Goal: Task Accomplishment & Management: Complete application form

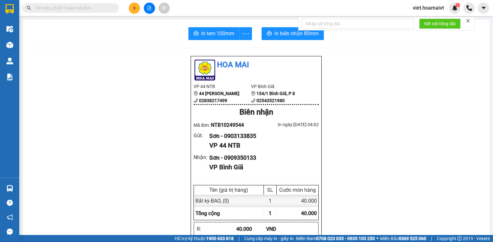
click at [132, 7] on button at bounding box center [134, 8] width 11 height 11
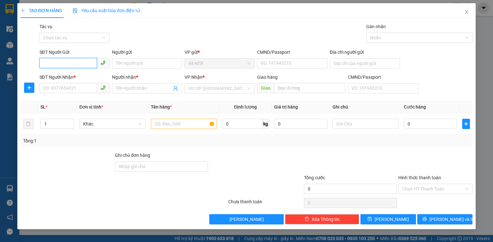
click at [82, 65] on input "SĐT Người Gửi" at bounding box center [67, 63] width 57 height 10
type input "0909684662"
click at [128, 63] on input "Người gửi" at bounding box center [147, 63] width 70 height 10
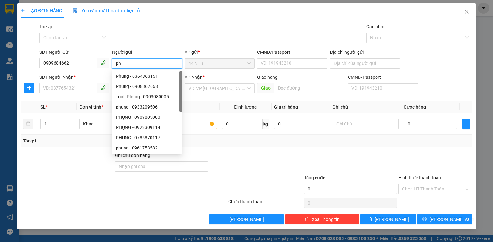
type input "p"
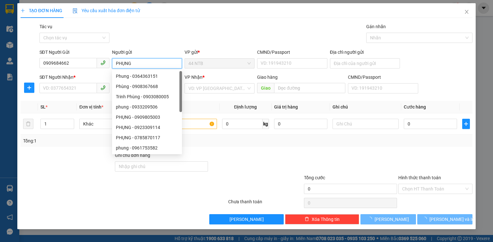
type input "PHỤNG"
click at [207, 34] on div "Gói vận chuyển * Tiêu chuẩn Tác vụ Chọn tác vụ Gán nhãn Nhãn" at bounding box center [256, 34] width 436 height 22
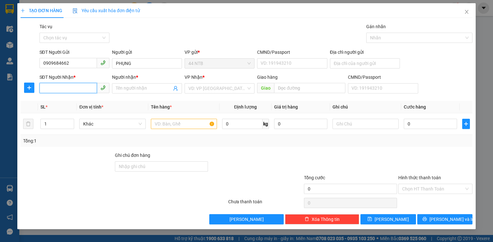
click at [68, 89] on input "SĐT Người Nhận *" at bounding box center [67, 88] width 57 height 10
type input "834828788"
click at [119, 88] on input "Người nhận *" at bounding box center [144, 88] width 56 height 7
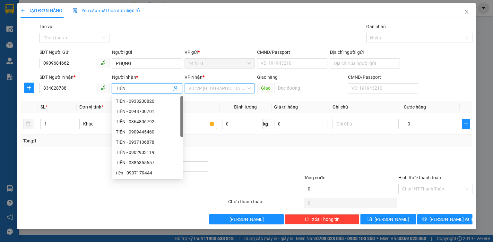
click at [186, 88] on div "VD: VP [GEOGRAPHIC_DATA]" at bounding box center [219, 88] width 70 height 10
type input "TIẾN"
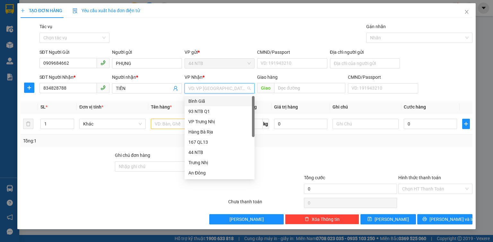
click at [201, 101] on div "Bình Giã" at bounding box center [219, 101] width 62 height 7
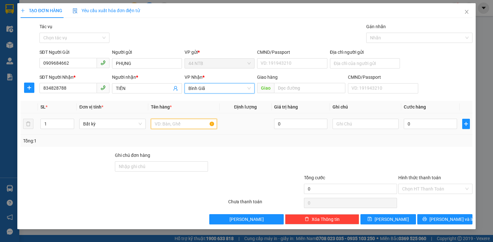
click at [181, 122] on input "text" at bounding box center [184, 124] width 66 height 10
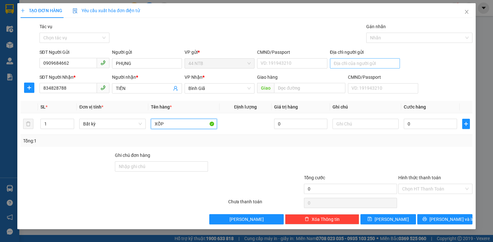
type input "XỐP"
click at [336, 65] on input "Địa chỉ người gửi" at bounding box center [365, 63] width 70 height 10
type input "740 TRƯỜNG SA"
click at [422, 127] on input "0" at bounding box center [429, 124] width 53 height 10
type input "3"
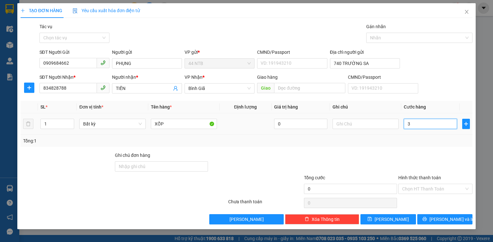
type input "3"
type input "30"
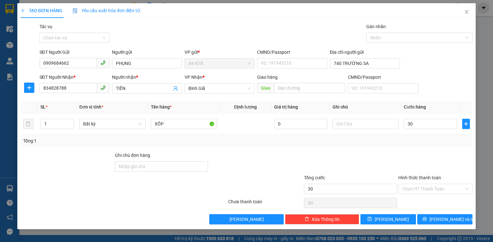
type input "30.000"
click at [299, 40] on div "Gói vận chuyển * Tiêu chuẩn Tác vụ Chọn tác vụ Gán nhãn Nhãn" at bounding box center [256, 34] width 436 height 22
click at [41, 89] on input "834828788" at bounding box center [67, 88] width 57 height 10
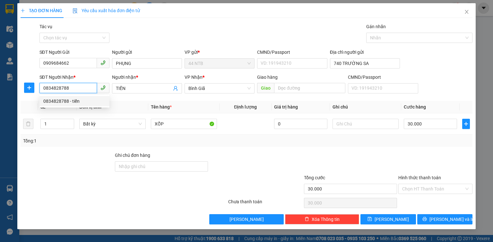
click at [73, 89] on input "0834828788" at bounding box center [67, 88] width 57 height 10
type input "0834828788"
click at [194, 23] on div "TẠO ĐƠN HÀNG Yêu cầu xuất hóa đơn điện tử Transit Pickup Surcharge Ids Transit …" at bounding box center [247, 114] width 452 height 222
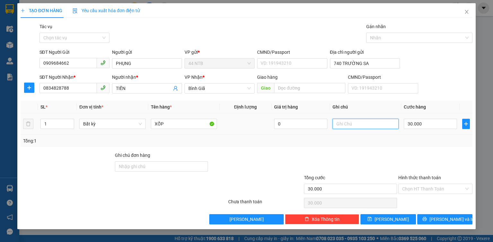
click at [344, 124] on input "text" at bounding box center [365, 124] width 66 height 10
type input "BÁNH"
click at [482, 202] on div "TẠO ĐƠN HÀNG Yêu cầu xuất hóa đơn điện tử Transit Pickup Surcharge Ids Transit …" at bounding box center [246, 121] width 493 height 242
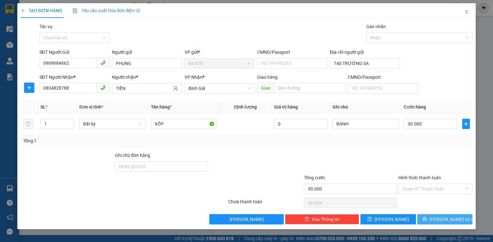
click at [453, 220] on span "[PERSON_NAME] và In" at bounding box center [451, 219] width 45 height 7
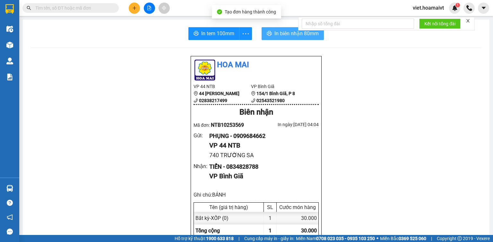
click at [284, 35] on span "In biên nhận 80mm" at bounding box center [296, 34] width 44 height 8
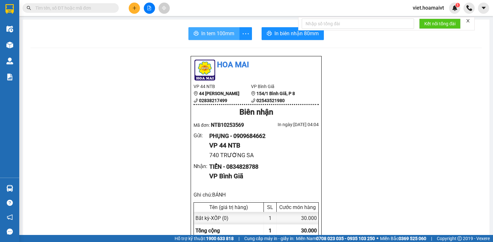
click at [216, 36] on span "In tem 100mm" at bounding box center [217, 34] width 33 height 8
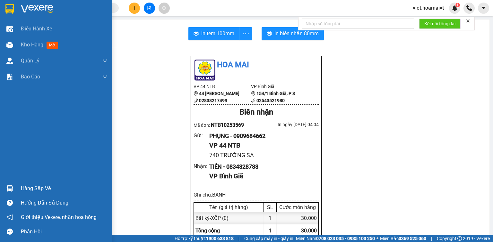
click at [23, 10] on img at bounding box center [37, 9] width 32 height 10
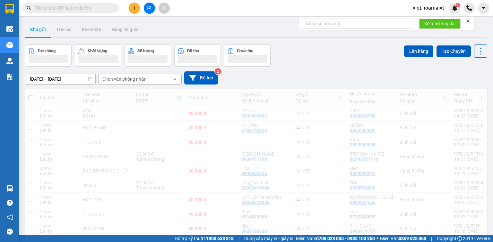
click at [325, 66] on div "Đơn hàng Khối lượng Số lượng Đã thu Chưa thu Lên hàng Tạo Chuyến" at bounding box center [256, 56] width 462 height 22
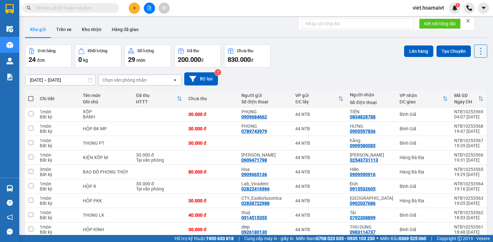
click at [309, 69] on div "[DATE] – [DATE] Press the down arrow key to interact with the calendar and sele…" at bounding box center [256, 79] width 462 height 23
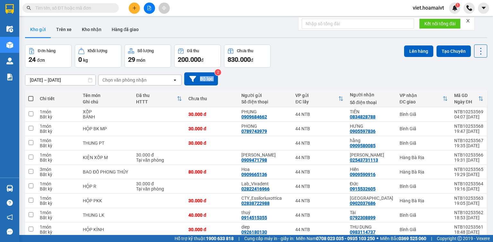
click at [309, 69] on div "[DATE] – [DATE] Press the down arrow key to interact with the calendar and sele…" at bounding box center [256, 79] width 462 height 23
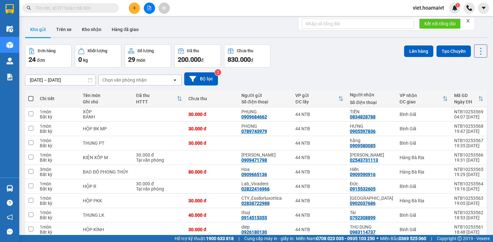
click at [151, 8] on icon "file-add" at bounding box center [150, 8] width 4 height 4
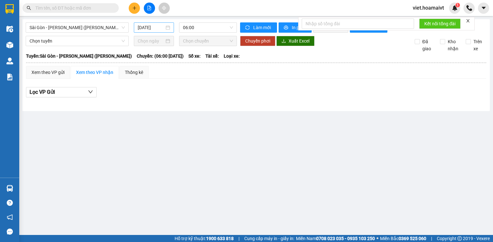
click at [143, 30] on input "[DATE]" at bounding box center [151, 27] width 26 height 7
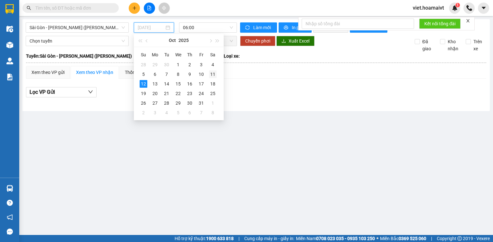
click at [214, 74] on div "11" at bounding box center [213, 75] width 8 height 8
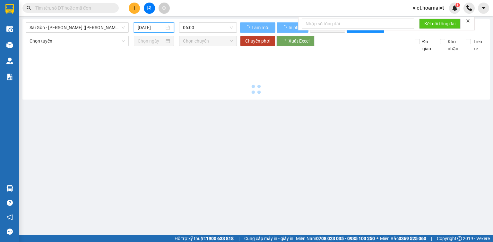
type input "[DATE]"
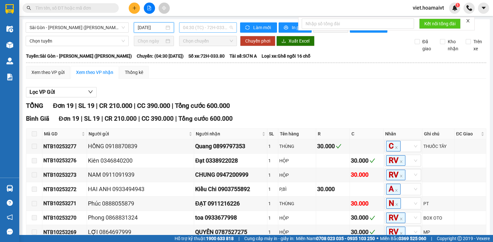
click at [217, 29] on span "04:30 (TC) - 72H-033.80" at bounding box center [208, 28] width 50 height 10
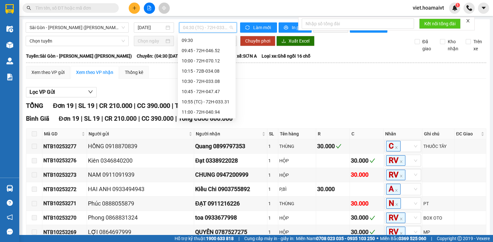
scroll to position [359, 0]
click at [224, 102] on div "14:00 - 72H-033.81" at bounding box center [207, 101] width 50 height 7
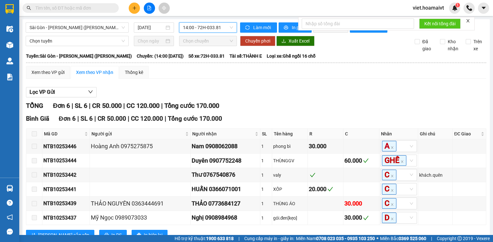
click at [280, 111] on div "TỔNG Đơn 6 | SL 6 | CR 50.000 | CC 120.000 | Tổng cước 170.000" at bounding box center [256, 106] width 460 height 10
click at [214, 26] on span "14:00 - 72H-033.81" at bounding box center [208, 28] width 50 height 10
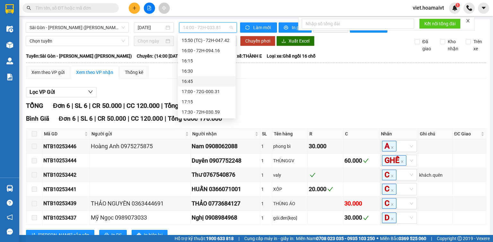
scroll to position [534, 0]
click at [216, 91] on div "17:30 - 72H-030.59" at bounding box center [207, 91] width 50 height 7
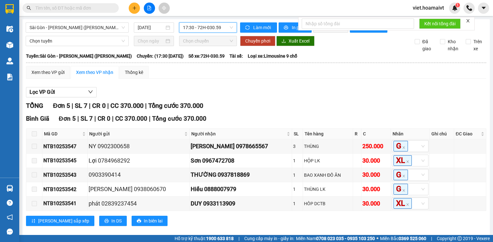
click at [296, 110] on div "TỔNG Đơn 5 | SL 7 | CR 0 | CC 370.000 | Tổng cước 370.000" at bounding box center [256, 106] width 460 height 10
click at [295, 98] on div "Lọc VP Gửi" at bounding box center [256, 92] width 460 height 11
click at [214, 28] on span "17:30 - 72H-030.59" at bounding box center [208, 28] width 50 height 10
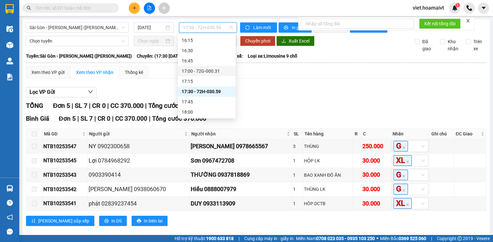
click at [213, 72] on div "17:00 - 72G-000.31" at bounding box center [207, 71] width 50 height 7
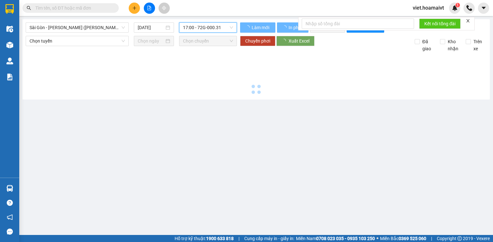
click at [293, 122] on main "[GEOGRAPHIC_DATA] - [GEOGRAPHIC_DATA] (Hàng Hoá) [DATE] 17:00 17:00 - 72G-000…" at bounding box center [246, 117] width 493 height 235
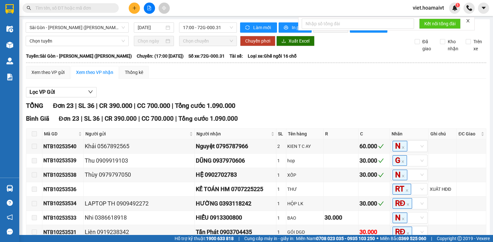
click at [291, 109] on div "TỔNG Đơn 23 | SL 36 | CR 390.000 | CC 700.000 | Tổng cước 1.090.000" at bounding box center [256, 106] width 460 height 10
click at [184, 28] on span "17:00 - 72G-000.31" at bounding box center [208, 28] width 50 height 10
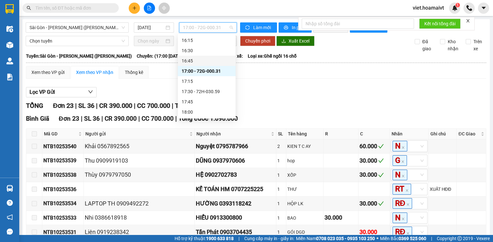
scroll to position [508, 0]
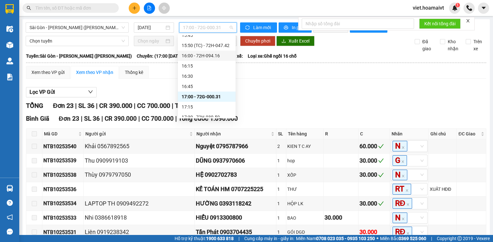
click at [218, 58] on div "16:00 - 72H-094.16" at bounding box center [207, 55] width 50 height 7
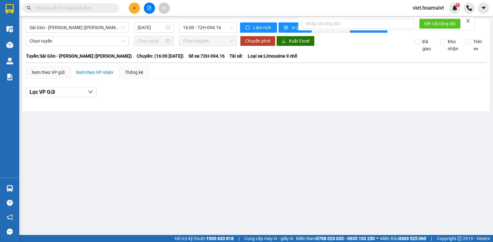
click at [272, 80] on div "Xem theo VP gửi Xem theo VP nhận Thống kê Lọc VP Gửi" at bounding box center [256, 85] width 460 height 38
click at [218, 32] on span "16:00 - 72H-094.16" at bounding box center [208, 28] width 50 height 10
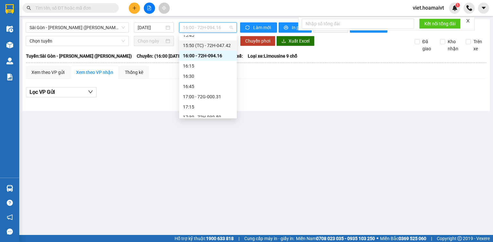
click at [225, 47] on div "15:50 (TC) - 72H-047.42" at bounding box center [208, 45] width 50 height 7
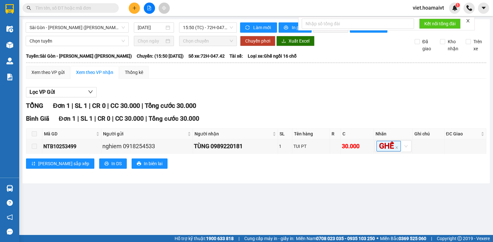
click at [279, 77] on div "Xem theo VP gửi Xem theo VP nhận Thống kê" at bounding box center [256, 72] width 460 height 13
click at [186, 26] on span "15:50 (TC) - 72H-047.42" at bounding box center [208, 28] width 50 height 10
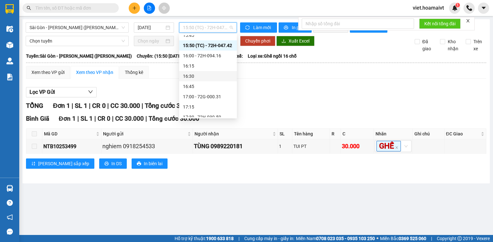
scroll to position [482, 0]
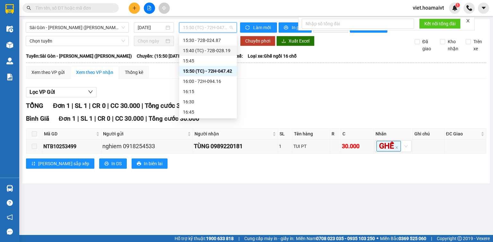
click at [209, 51] on div "15:40 (TC) - 72B-028.19" at bounding box center [208, 50] width 50 height 7
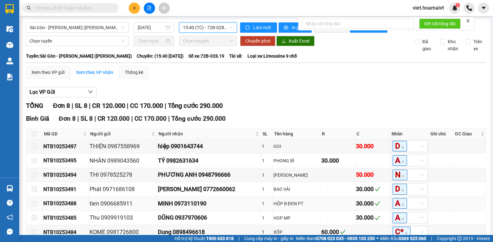
scroll to position [56, 0]
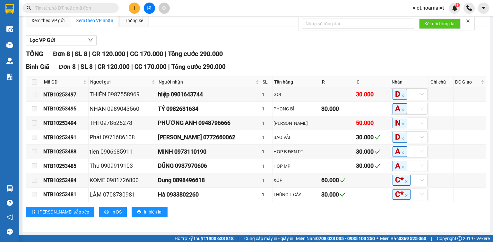
click at [264, 207] on div "Bình Giã Đơn 8 | SL 8 | CR 120.000 | CC 170.000 | Tổng cước 290.000 Mã GD Ngư…" at bounding box center [256, 142] width 460 height 160
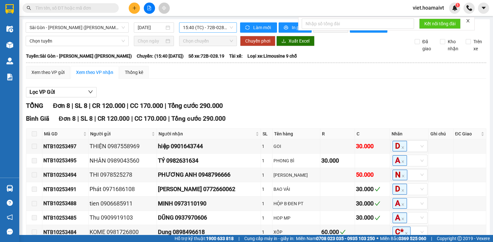
click at [194, 29] on span "15:40 (TC) - 72B-028.19" at bounding box center [208, 28] width 50 height 10
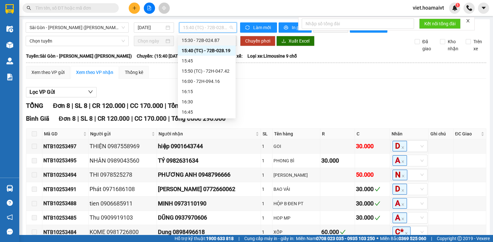
click at [200, 40] on div "15:30 - 72B-024.87" at bounding box center [207, 40] width 50 height 7
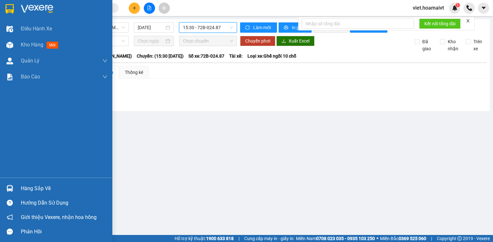
click at [17, 6] on div at bounding box center [56, 10] width 112 height 21
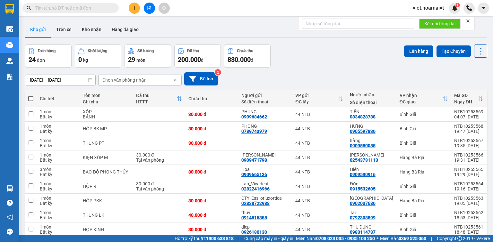
click at [257, 83] on div "[DATE] – [DATE] Press the down arrow key to interact with the calendar and sele…" at bounding box center [256, 78] width 462 height 13
click at [326, 80] on div "[DATE] – [DATE] Press the down arrow key to interact with the calendar and sele…" at bounding box center [256, 78] width 462 height 13
click at [131, 7] on button at bounding box center [134, 8] width 11 height 11
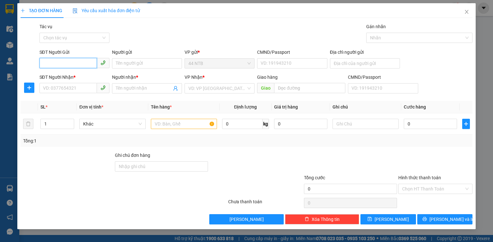
click at [63, 61] on input "SĐT Người Gửi" at bounding box center [67, 63] width 57 height 10
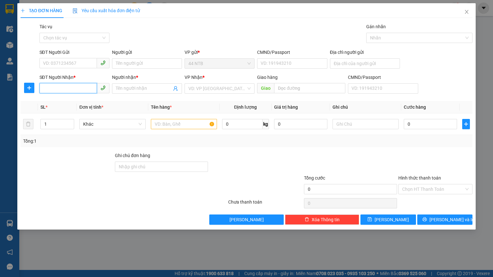
click at [76, 92] on input "SĐT Người Nhận *" at bounding box center [67, 88] width 57 height 10
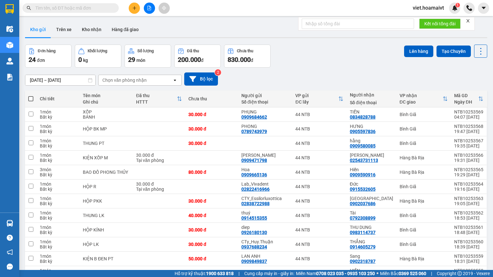
click at [314, 74] on div "[DATE] – [DATE] Press the down arrow key to interact with the calendar and sele…" at bounding box center [256, 78] width 462 height 13
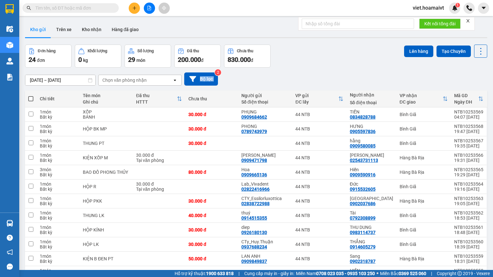
click at [314, 74] on div "[DATE] – [DATE] Press the down arrow key to interact with the calendar and sele…" at bounding box center [256, 78] width 462 height 13
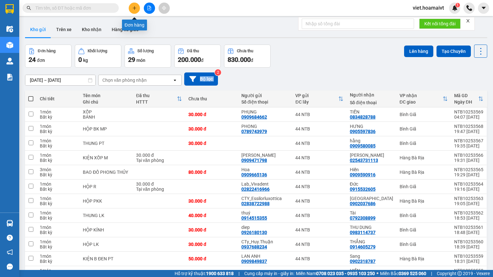
click at [135, 9] on icon "plus" at bounding box center [134, 8] width 4 height 4
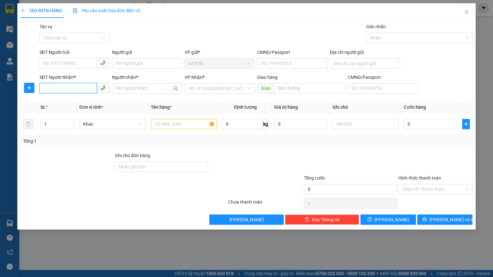
click at [76, 87] on input "SĐT Người Nhận *" at bounding box center [67, 88] width 57 height 10
click at [76, 88] on input "SĐT Người Nhận *" at bounding box center [67, 88] width 57 height 10
type input "918"
click at [72, 100] on div "0906598918 - [GEOGRAPHIC_DATA]" at bounding box center [79, 101] width 72 height 7
type input "33 NG HỮU THỌ F TÂN HƯNG TPHCM"
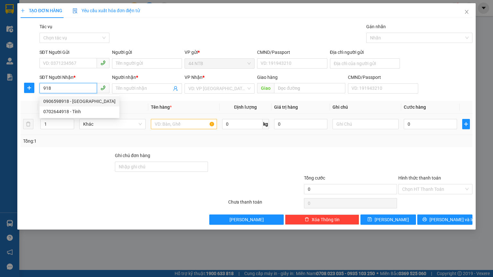
type input "0906598918"
type input "Giang"
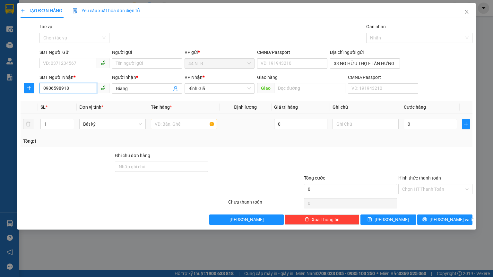
type input "0906598918"
click at [166, 125] on input "text" at bounding box center [184, 124] width 66 height 10
type input "XỐP"
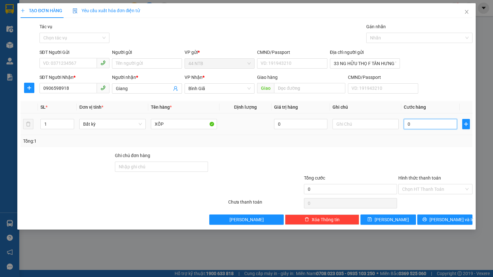
click at [420, 122] on input "0" at bounding box center [429, 124] width 53 height 10
type input "6"
type input "620"
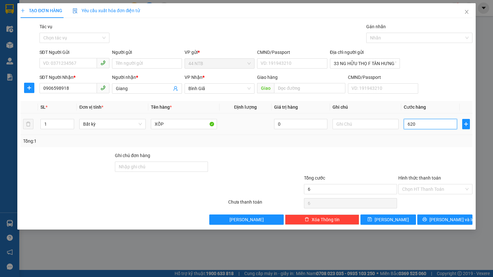
type input "620"
type input "62"
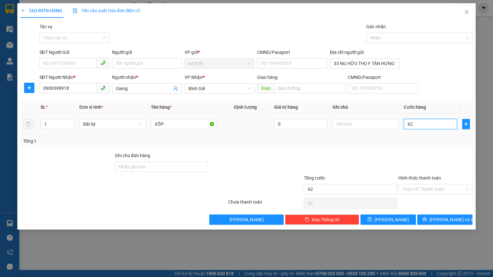
type input "6"
type input "60"
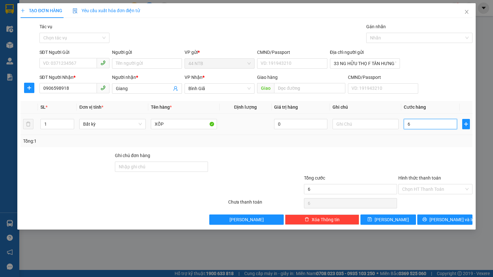
type input "60"
type input "60.000"
click at [87, 64] on input "SĐT Người Gửi" at bounding box center [67, 63] width 57 height 10
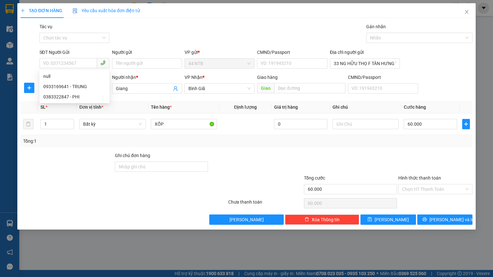
click at [216, 43] on div "Gói vận chuyển * Tiêu chuẩn Tác vụ Chọn tác vụ Gán nhãn Nhãn" at bounding box center [256, 34] width 436 height 22
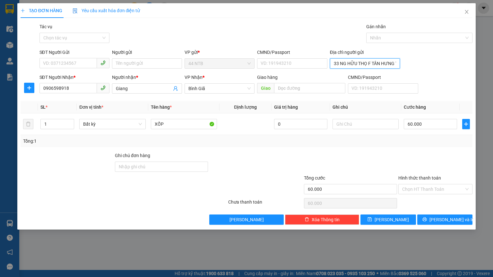
click at [341, 66] on input "33 NG HỮU THỌ F TÂN HƯNG TPHCM" at bounding box center [365, 63] width 70 height 10
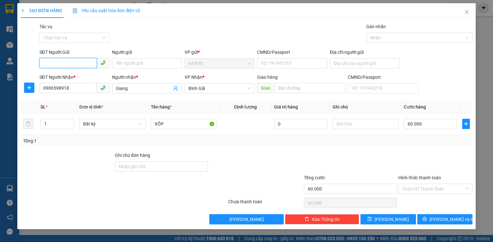
click at [80, 63] on input "SĐT Người Gửi" at bounding box center [67, 63] width 57 height 10
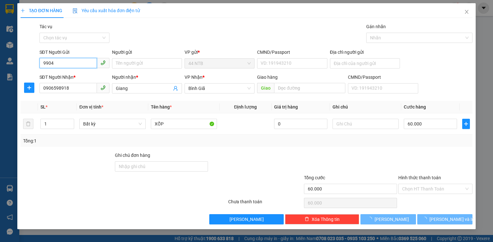
type input "9904"
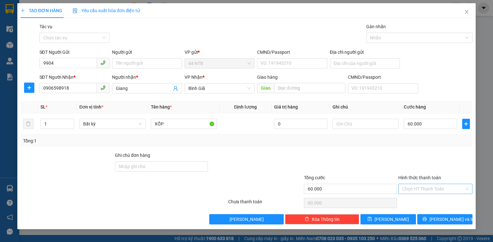
click at [429, 187] on input "Hình thức thanh toán" at bounding box center [433, 189] width 62 height 10
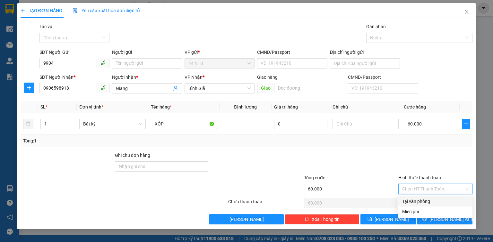
click at [434, 204] on div "Tại văn phòng" at bounding box center [435, 201] width 66 height 7
type input "0"
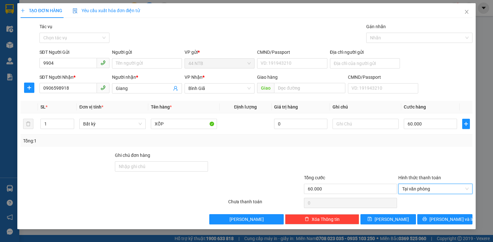
click at [71, 68] on span "9904" at bounding box center [74, 63] width 70 height 10
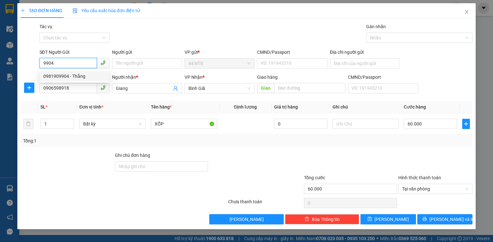
click at [80, 76] on div "0981909904 - Thắng" at bounding box center [74, 76] width 62 height 7
type input "0981909904"
type input "Thắng"
type input "032204005962"
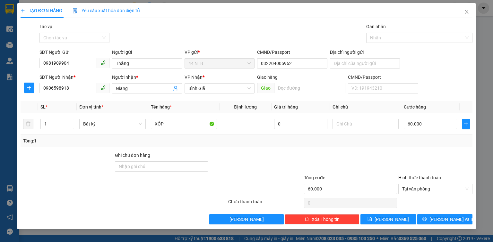
drag, startPoint x: 187, startPoint y: 37, endPoint x: 195, endPoint y: 38, distance: 7.7
click at [188, 37] on div "Gói vận chuyển * Tiêu chuẩn Tác vụ Chọn tác vụ Gán nhãn Nhãn" at bounding box center [256, 34] width 436 height 22
click at [444, 219] on span "[PERSON_NAME] và In" at bounding box center [451, 219] width 45 height 7
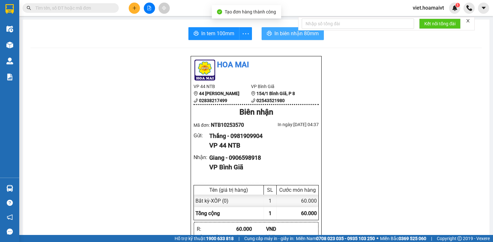
click at [272, 28] on button "In biên nhận 80mm" at bounding box center [292, 33] width 62 height 13
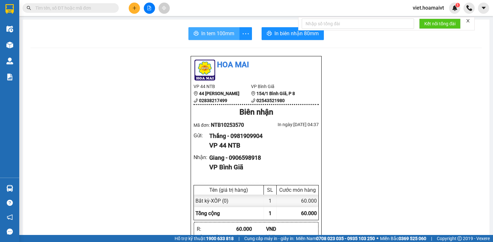
click at [220, 32] on span "In tem 100mm" at bounding box center [217, 34] width 33 height 8
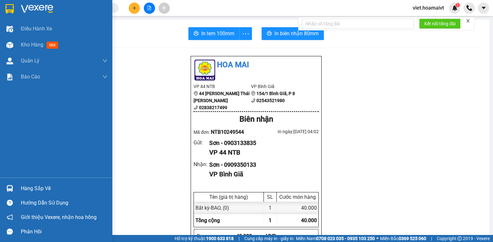
click at [19, 5] on div at bounding box center [56, 10] width 112 height 21
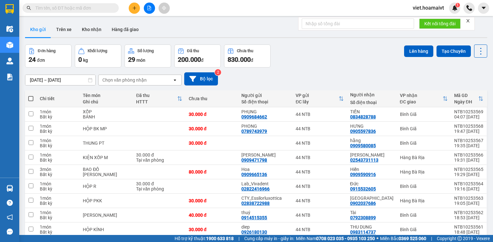
click at [296, 70] on div "[DATE] – [DATE] Press the down arrow key to interact with the calendar and sele…" at bounding box center [256, 79] width 462 height 23
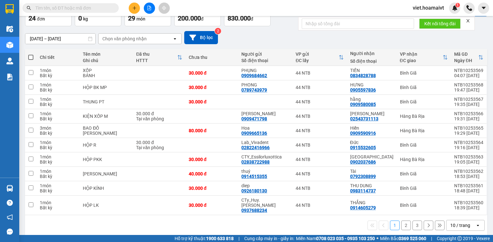
click at [475, 222] on div "open" at bounding box center [479, 226] width 9 height 10
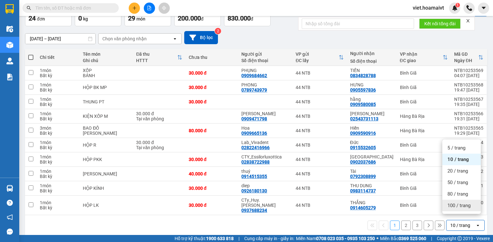
click at [464, 208] on span "100 / trang" at bounding box center [458, 206] width 23 height 6
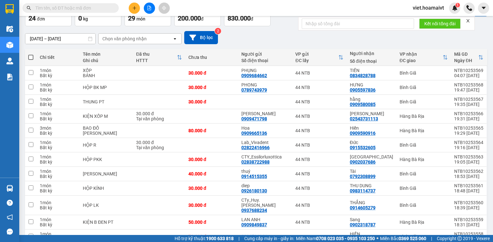
click at [353, 36] on div "11/10/2025 – 12/10/2025 Press the down arrow key to interact with the calendar …" at bounding box center [256, 37] width 462 height 13
click at [353, 36] on div "[DATE] – [DATE] Press the down arrow key to interact with the calendar and sele…" at bounding box center [256, 37] width 462 height 13
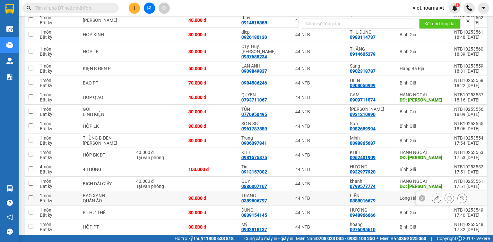
scroll to position [242, 0]
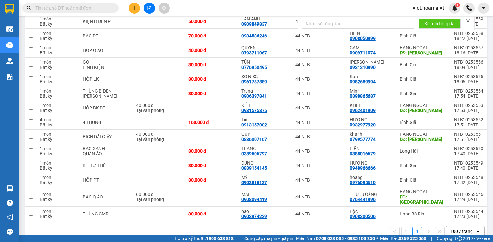
click at [314, 226] on div "1 100 / trang open" at bounding box center [256, 231] width 457 height 11
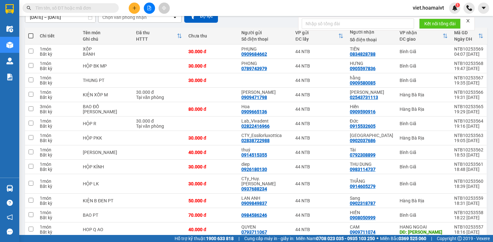
click at [88, 7] on input "text" at bounding box center [73, 7] width 76 height 7
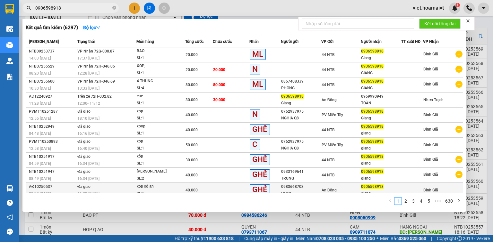
scroll to position [3, 0]
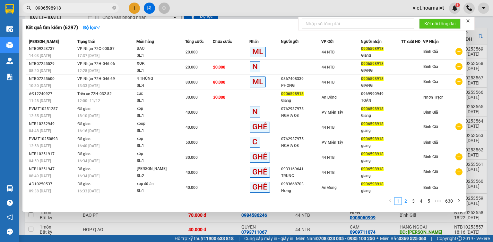
type input "0906598918"
click at [407, 203] on link "2" at bounding box center [405, 201] width 7 height 7
